Goal: Information Seeking & Learning: Learn about a topic

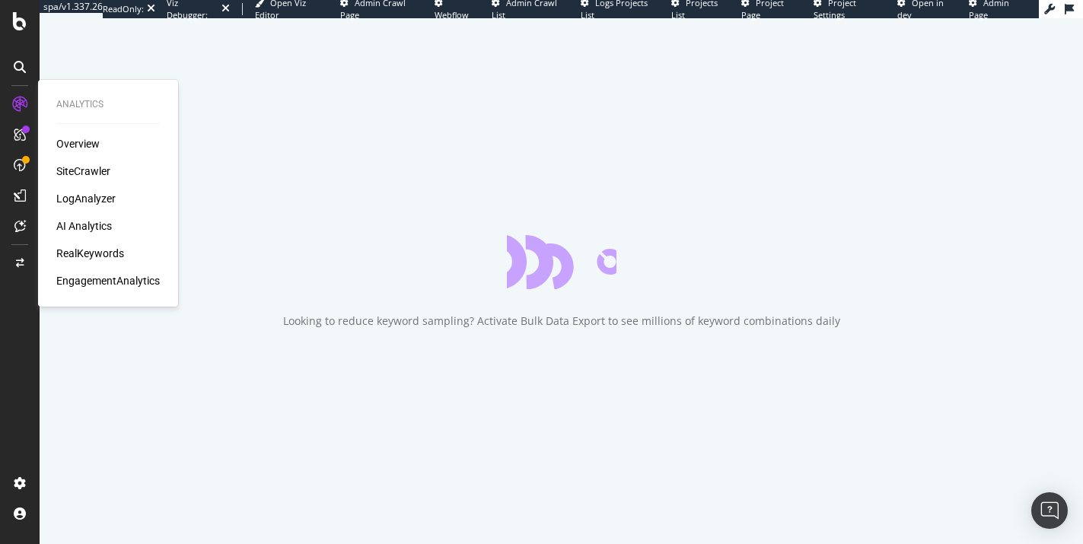
click at [100, 228] on div "AI Analytics" at bounding box center [84, 225] width 56 height 15
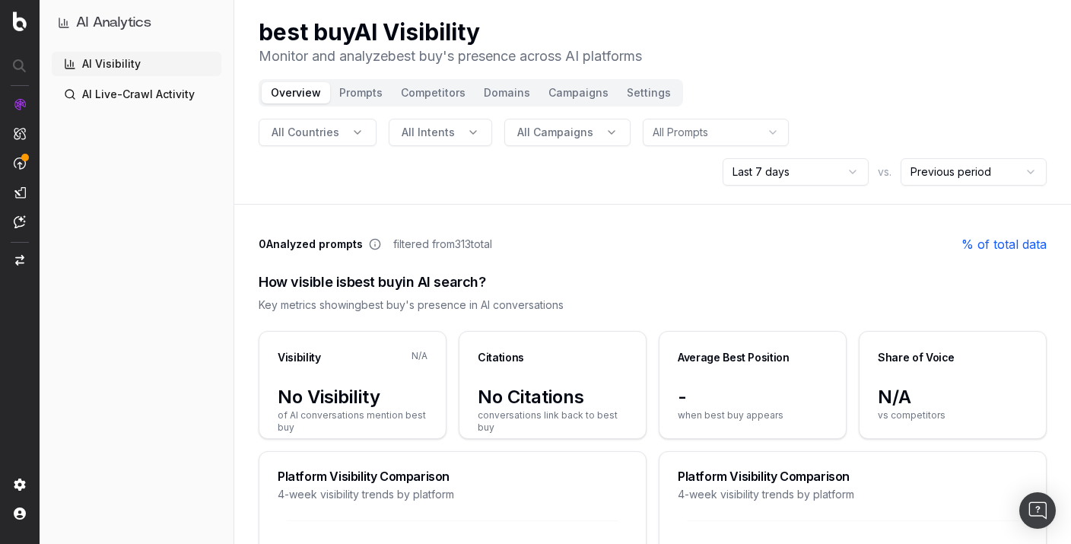
click at [815, 169] on html "AI Analytics AI Visibility AI Live-Crawl Activity best buy AI Visibility Monito…" at bounding box center [535, 272] width 1071 height 544
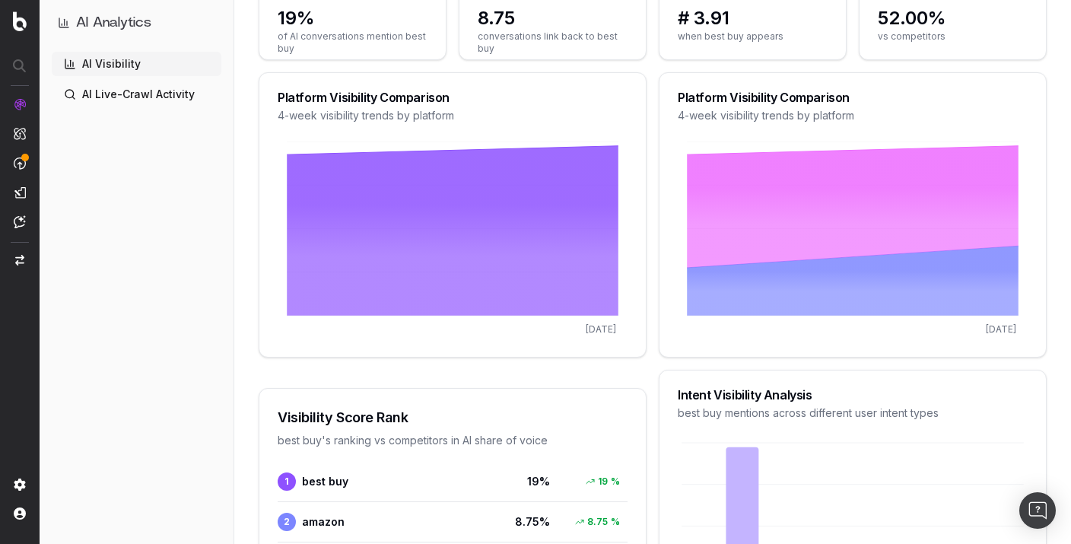
scroll to position [372, 0]
